Goal: Navigation & Orientation: Find specific page/section

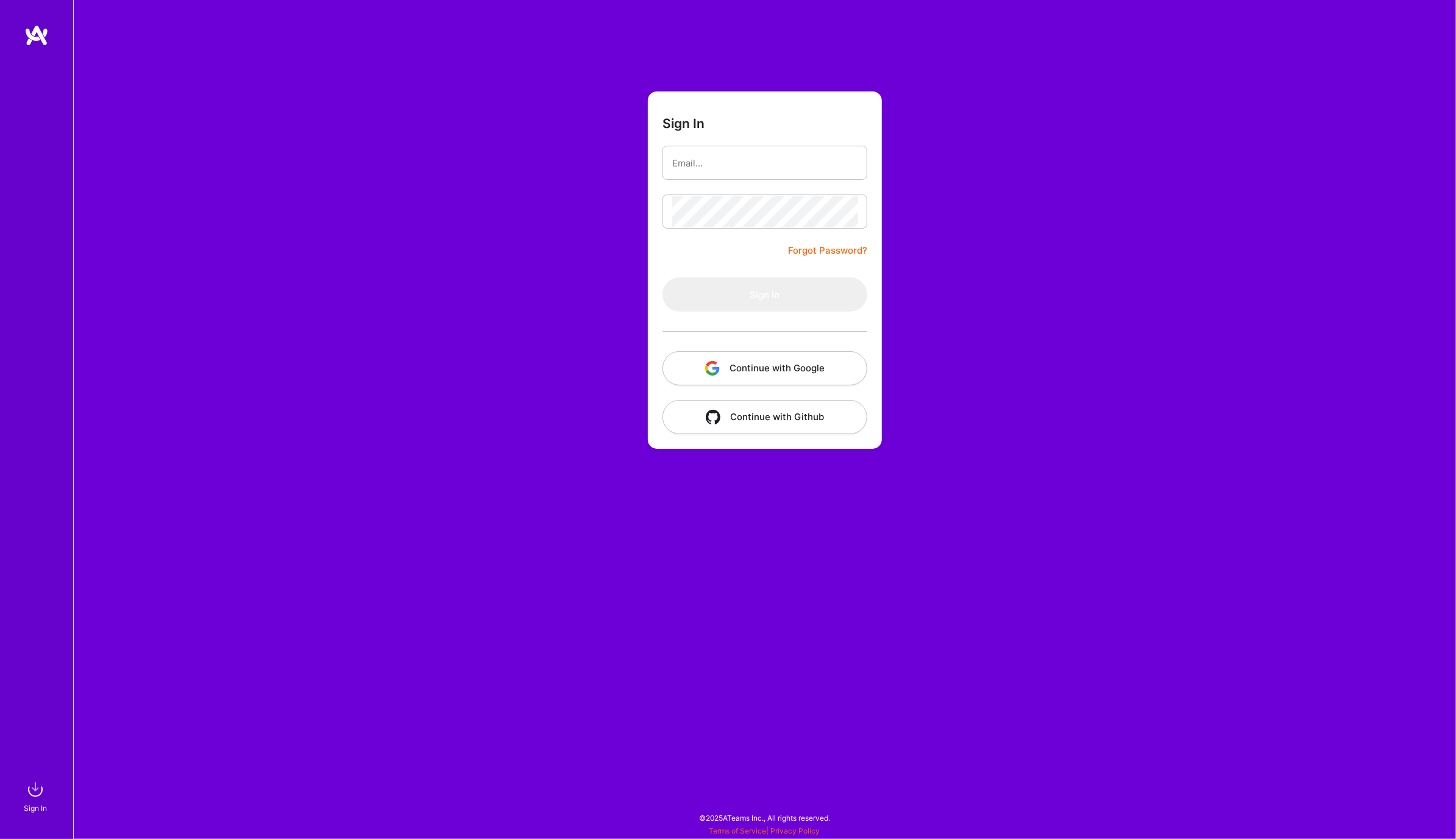
click at [822, 380] on button "Continue with Google" at bounding box center [764, 368] width 205 height 34
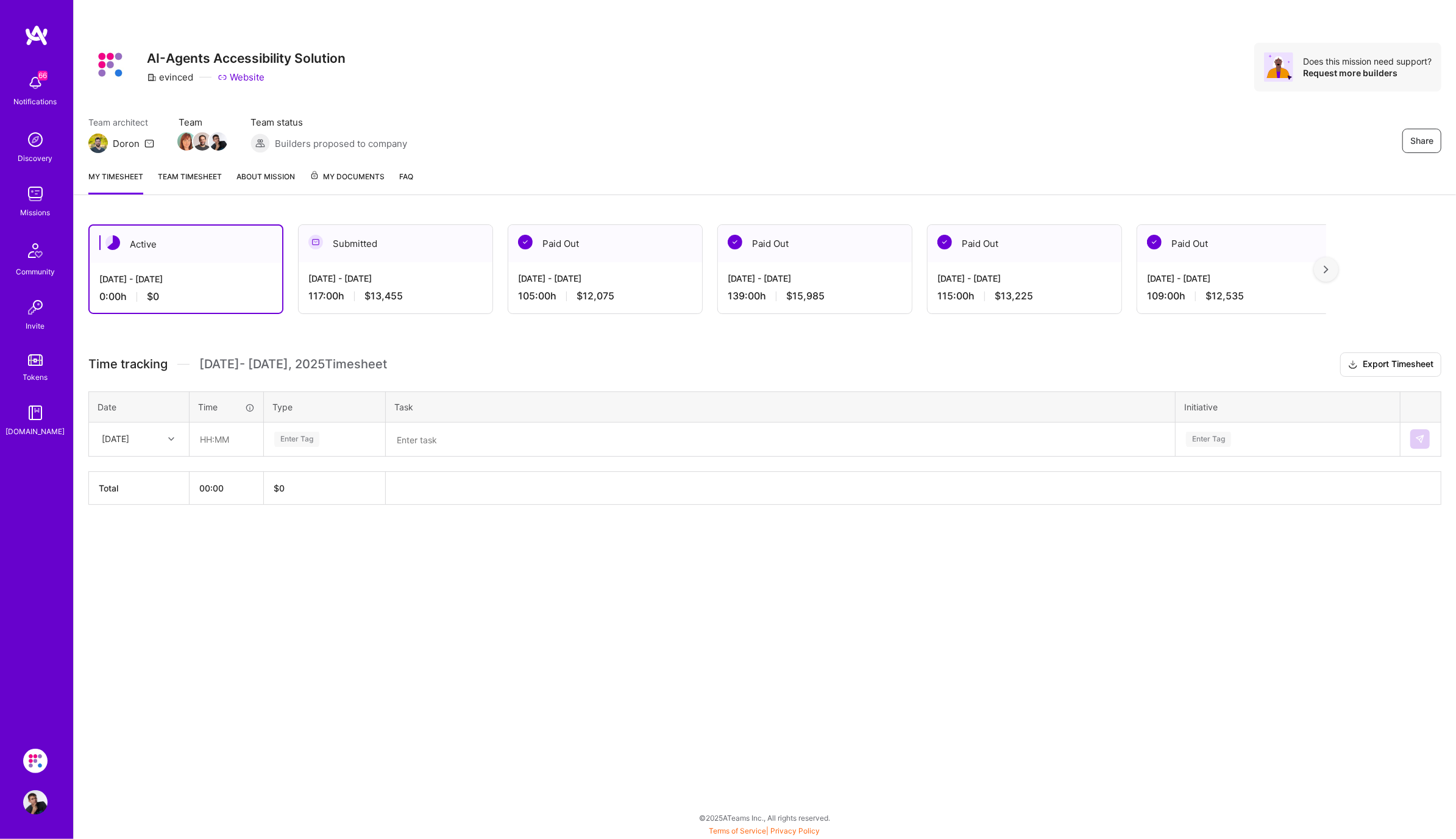
click at [415, 247] on div "Submitted" at bounding box center [395, 243] width 194 height 37
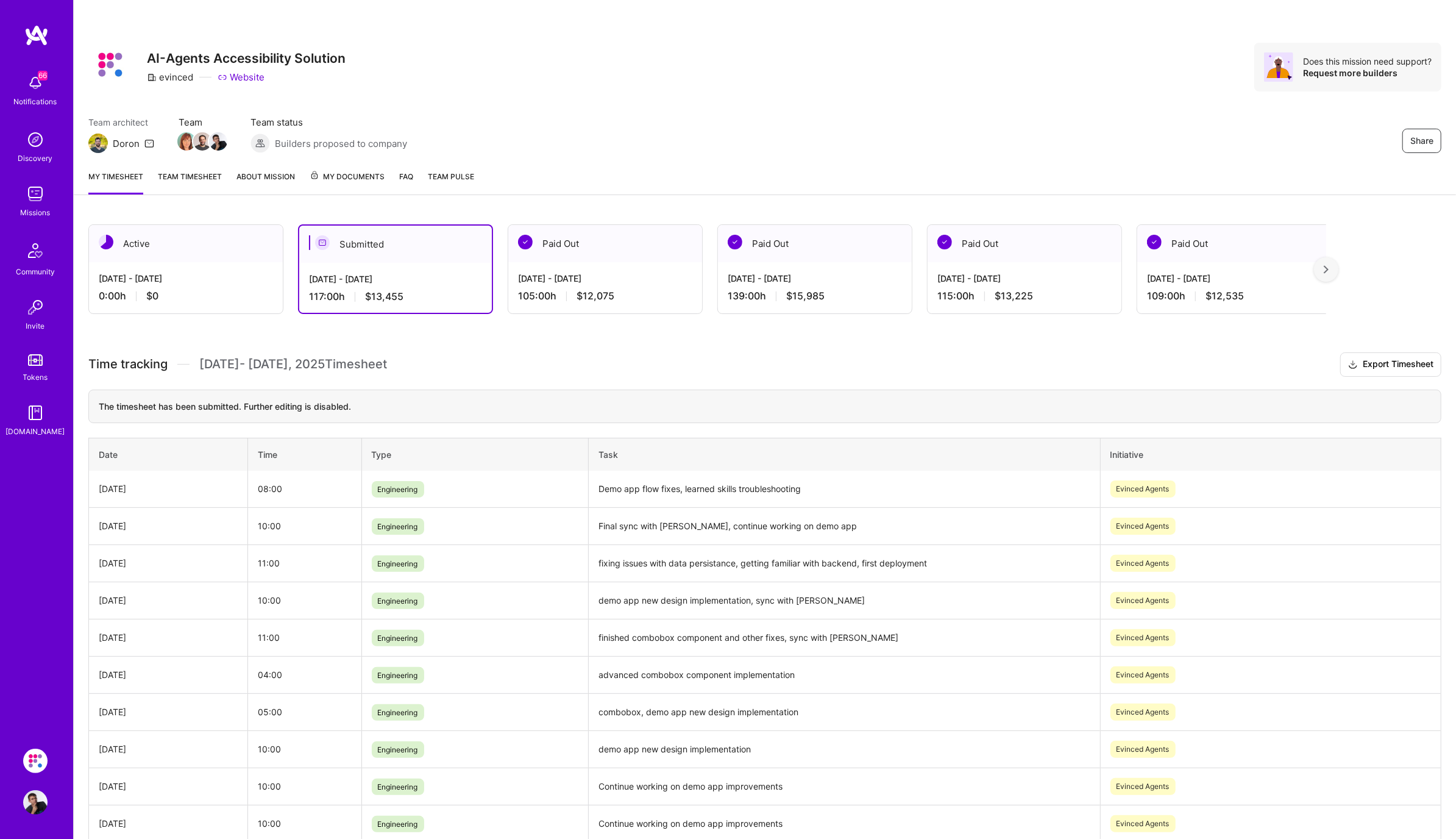
click at [209, 178] on link "Team timesheet" at bounding box center [190, 182] width 64 height 24
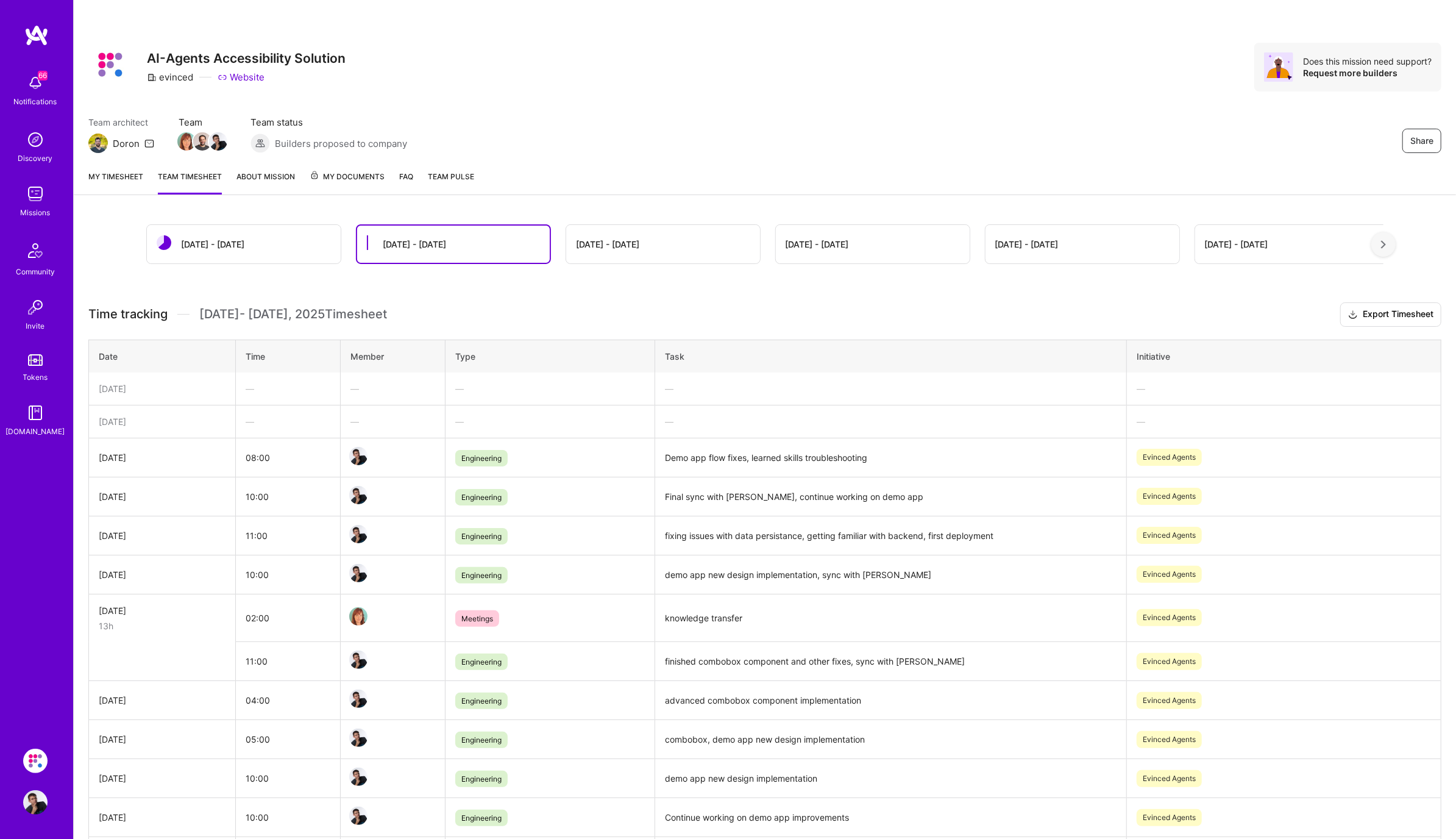
click at [117, 182] on link "My timesheet" at bounding box center [116, 182] width 55 height 24
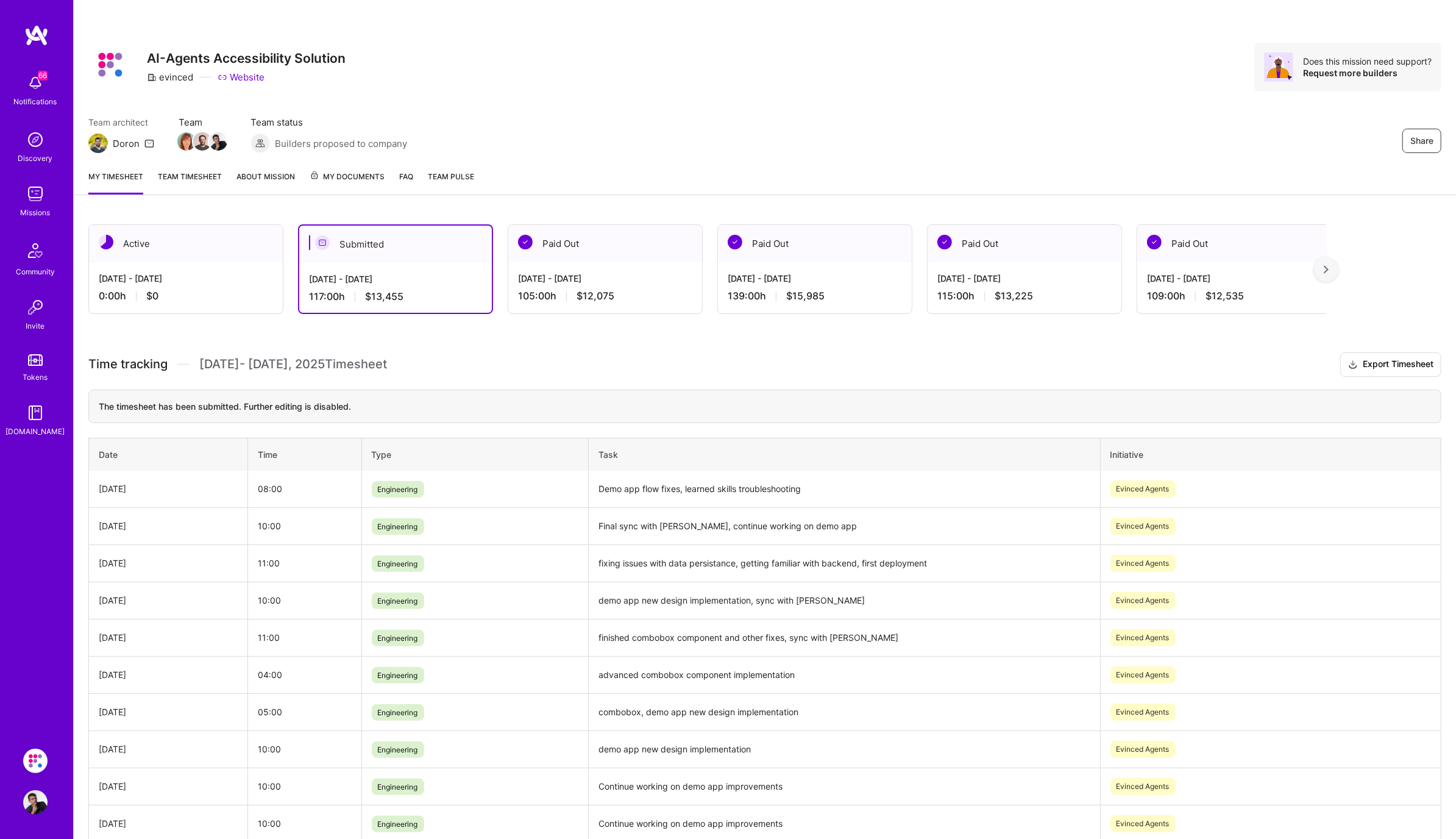
click at [38, 200] on img at bounding box center [36, 194] width 24 height 24
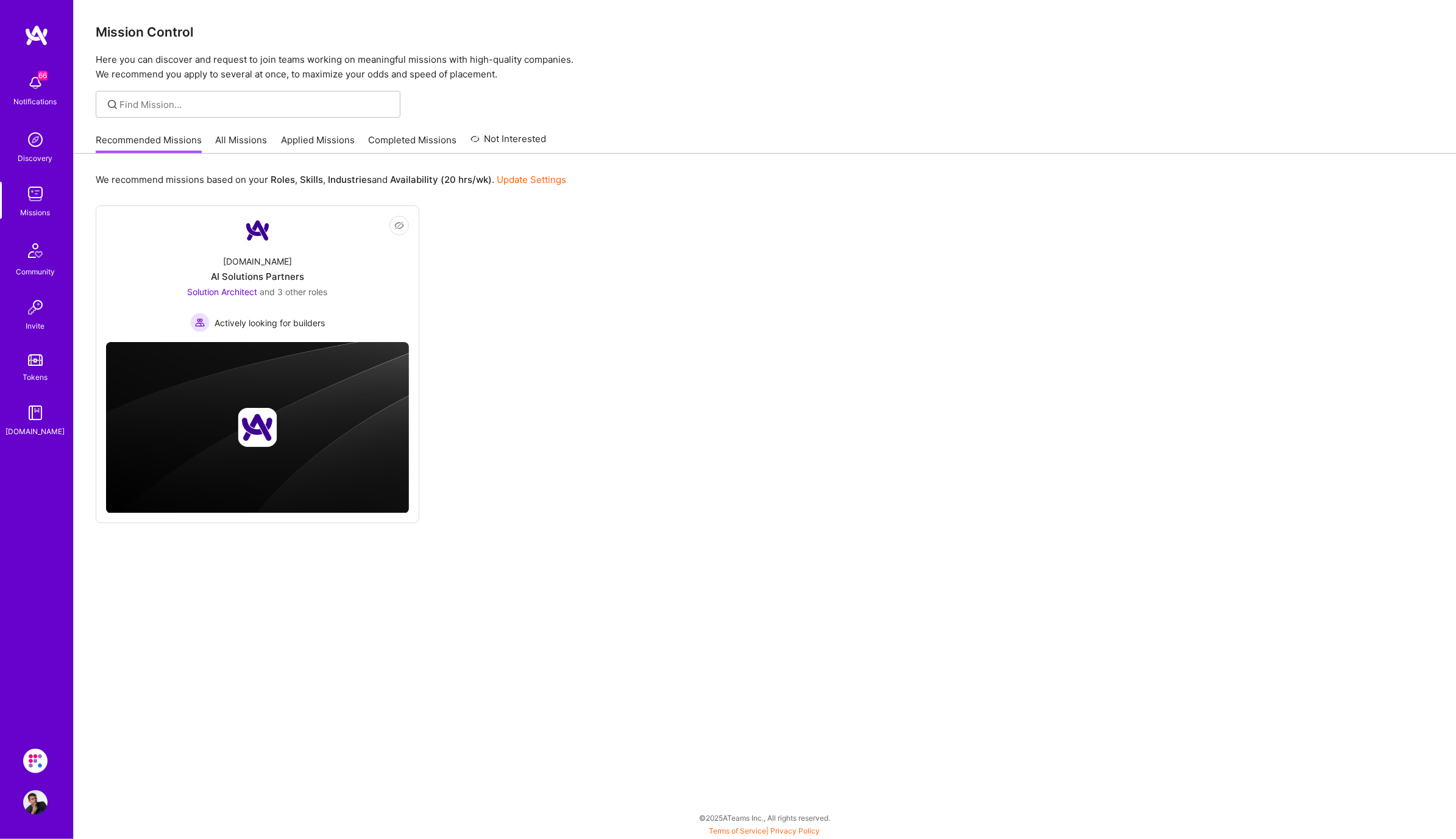
click at [237, 143] on link "All Missions" at bounding box center [241, 143] width 52 height 20
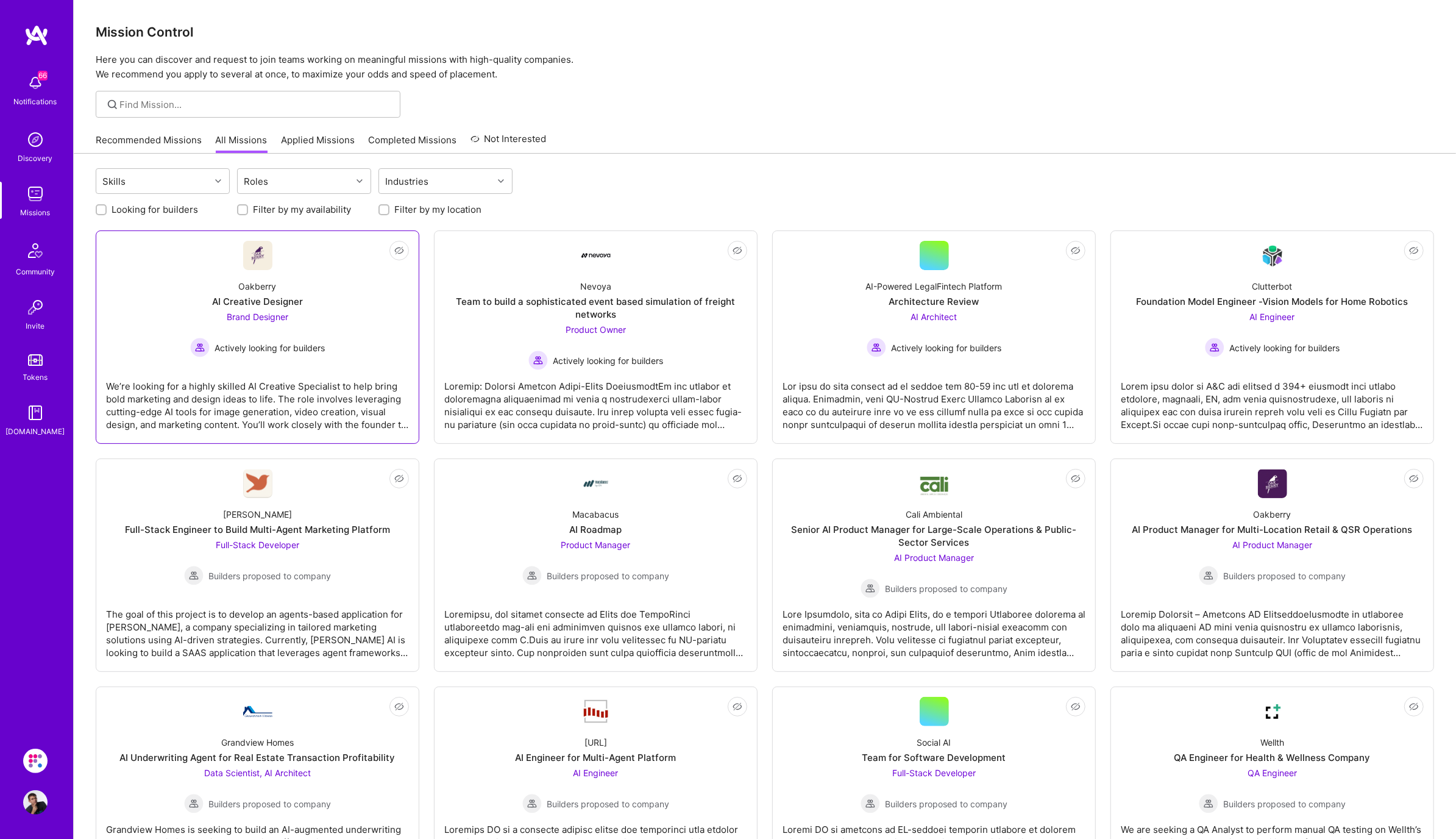
click at [264, 311] on span "Brand Designer" at bounding box center [258, 316] width 62 height 11
click at [321, 517] on div "[PERSON_NAME] Full-Stack Engineer to Build Multi-Agent Marketing Platform Full-…" at bounding box center [258, 541] width 303 height 88
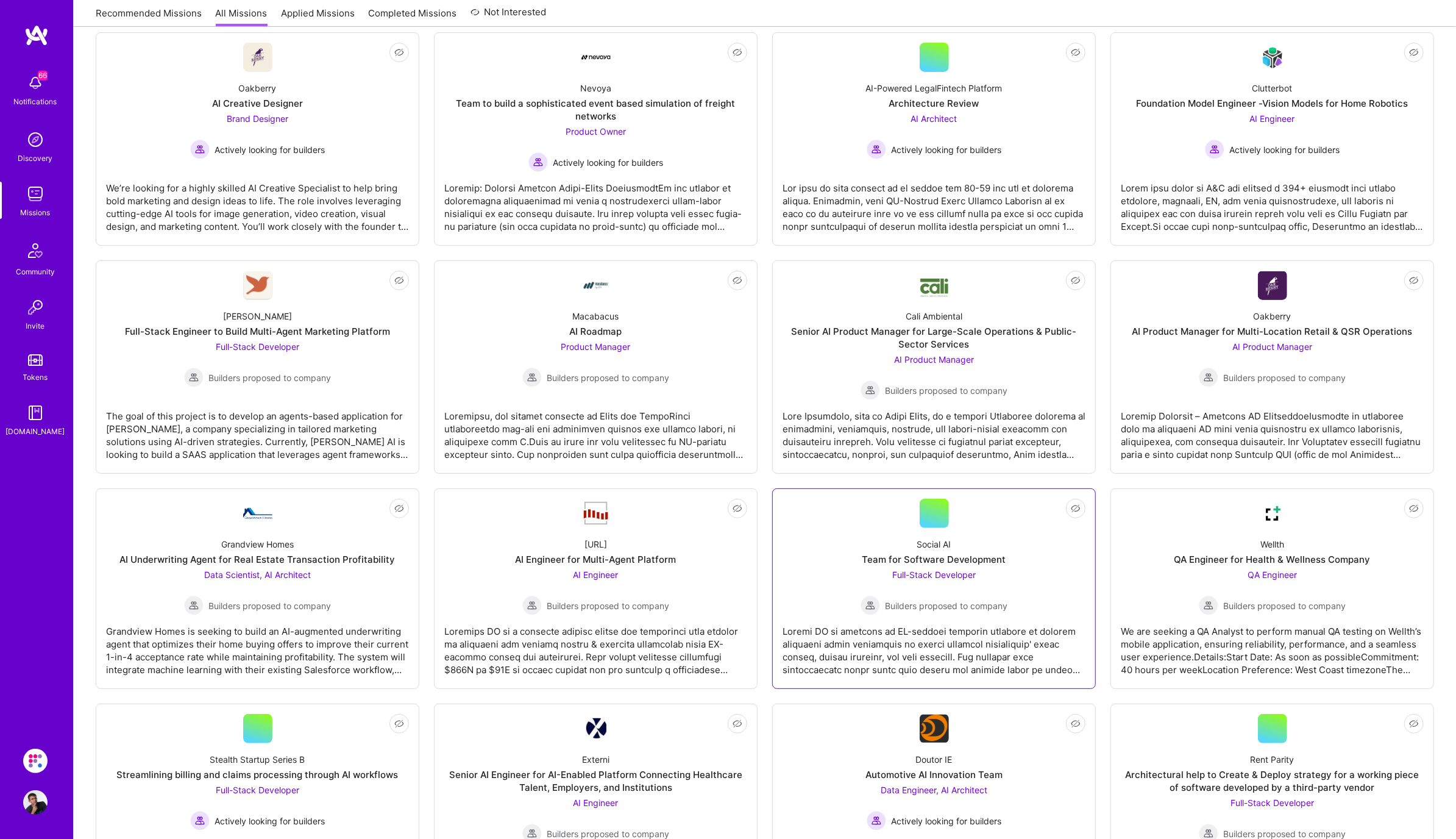
scroll to position [272, 0]
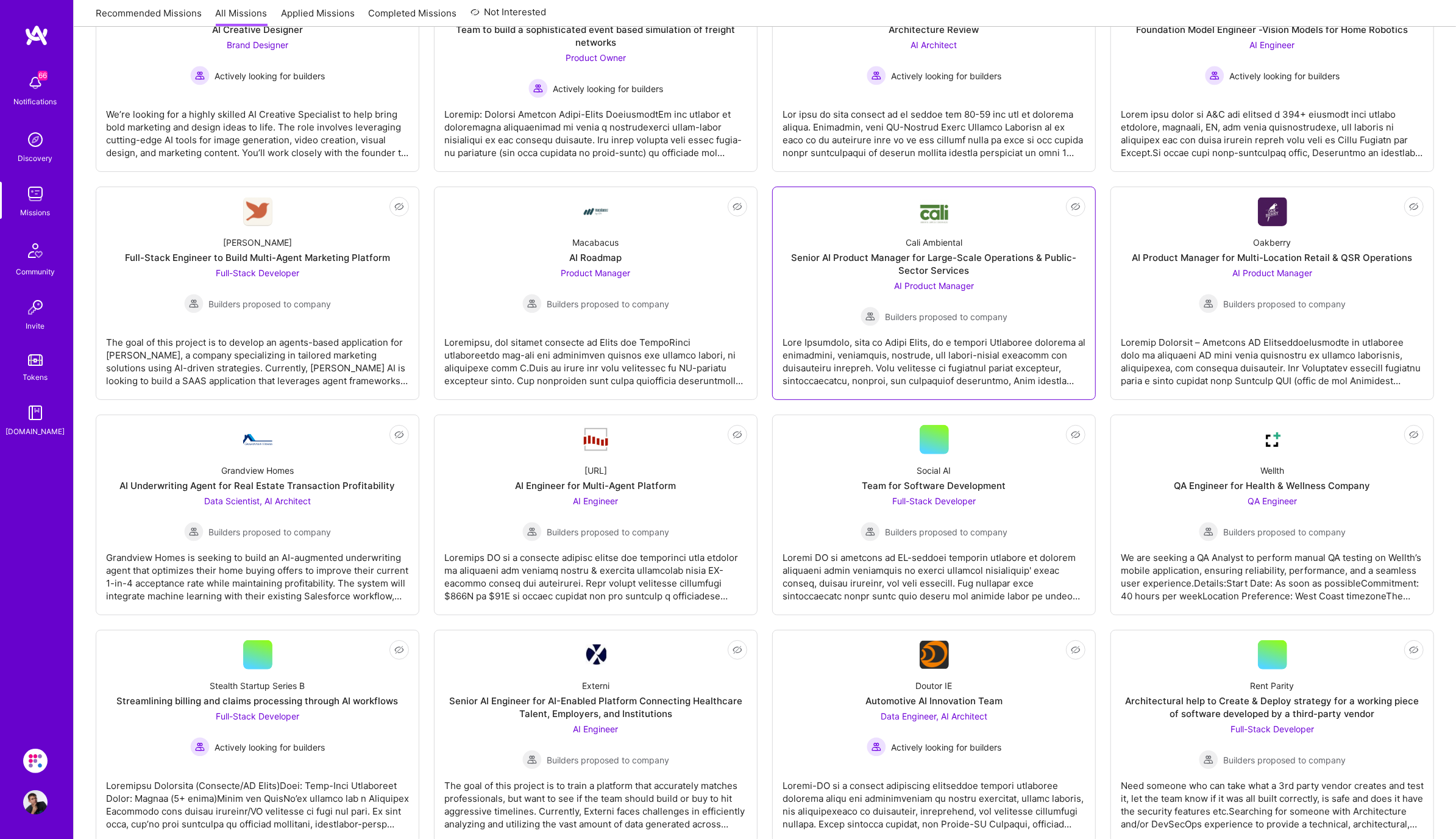
click at [947, 298] on div "AI Product Manager Builders proposed to company" at bounding box center [933, 302] width 147 height 47
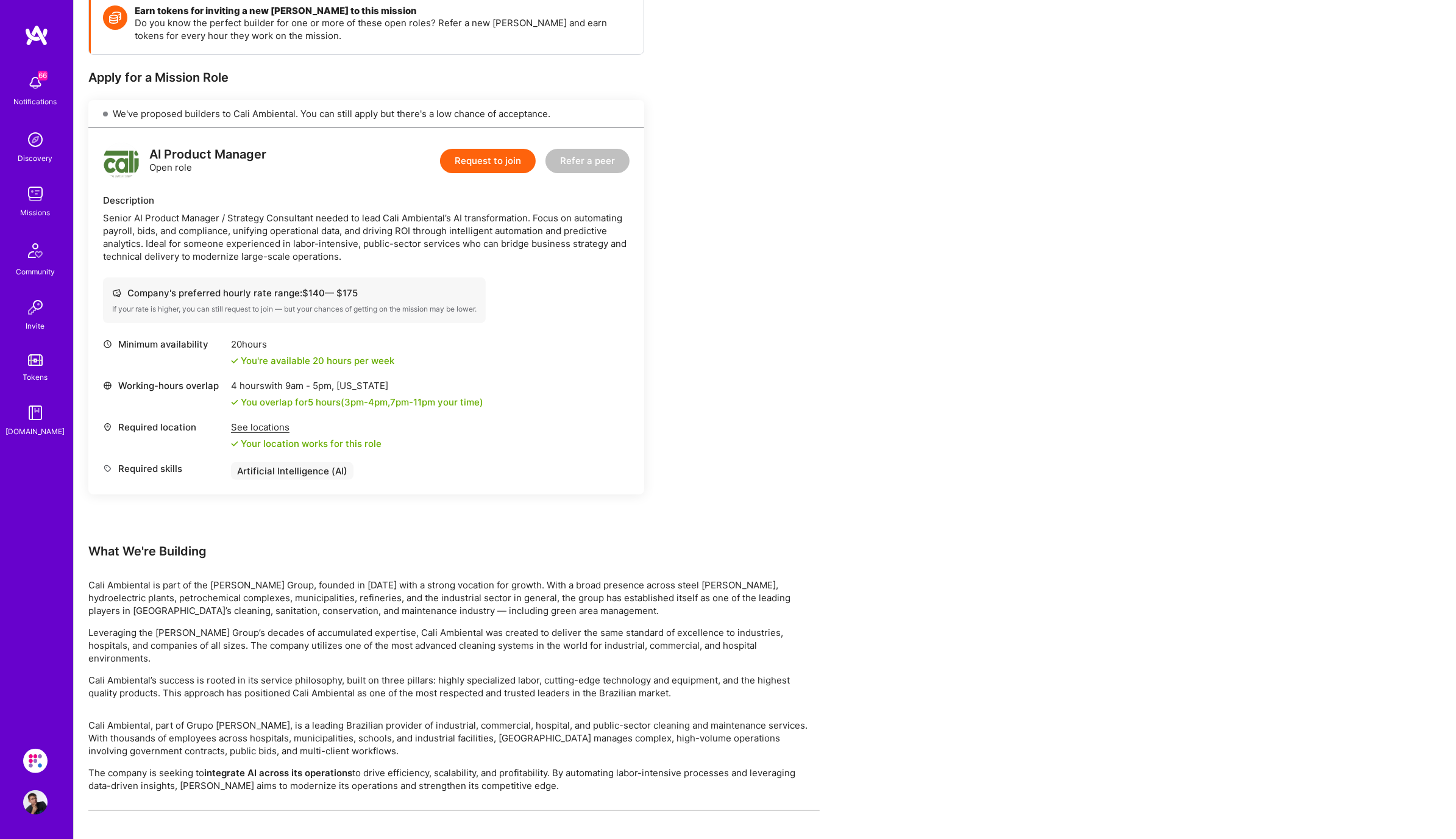
scroll to position [266, 0]
